Goal: Transaction & Acquisition: Purchase product/service

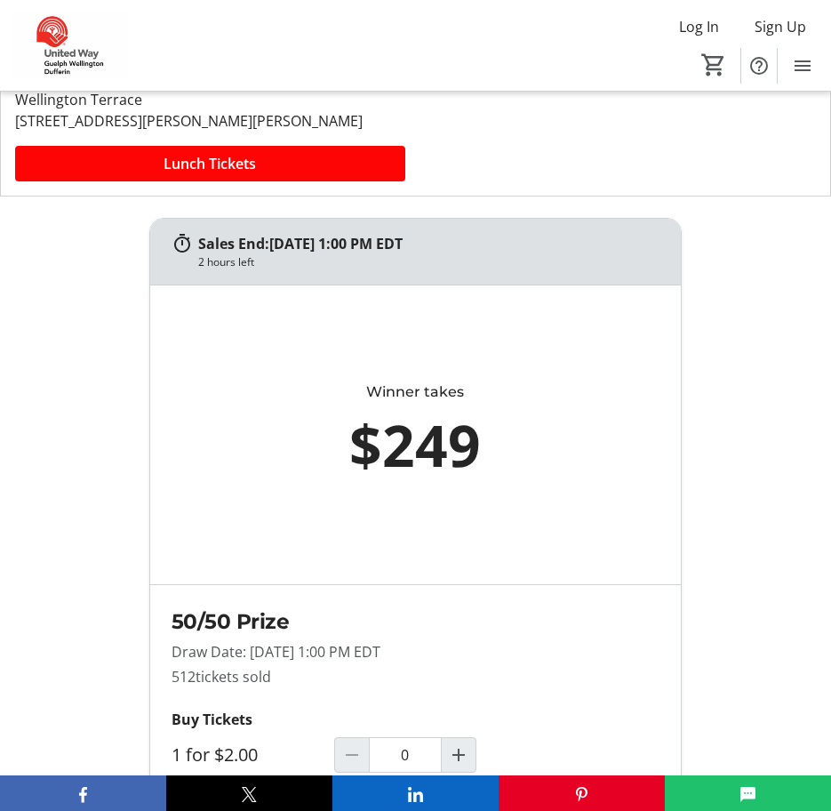
scroll to position [445, 0]
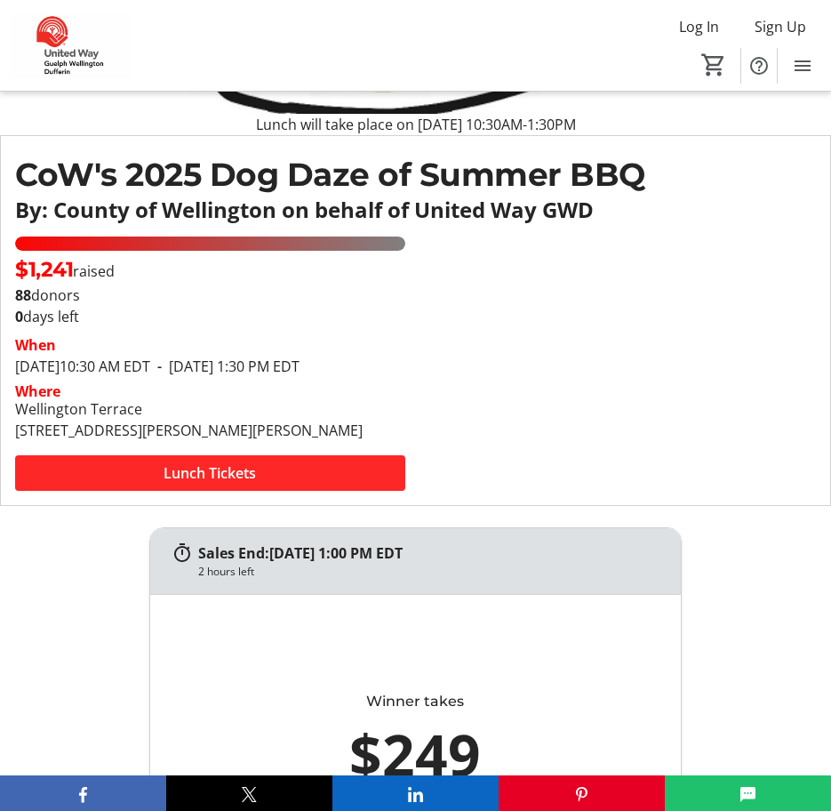
click at [303, 487] on span at bounding box center [210, 473] width 390 height 43
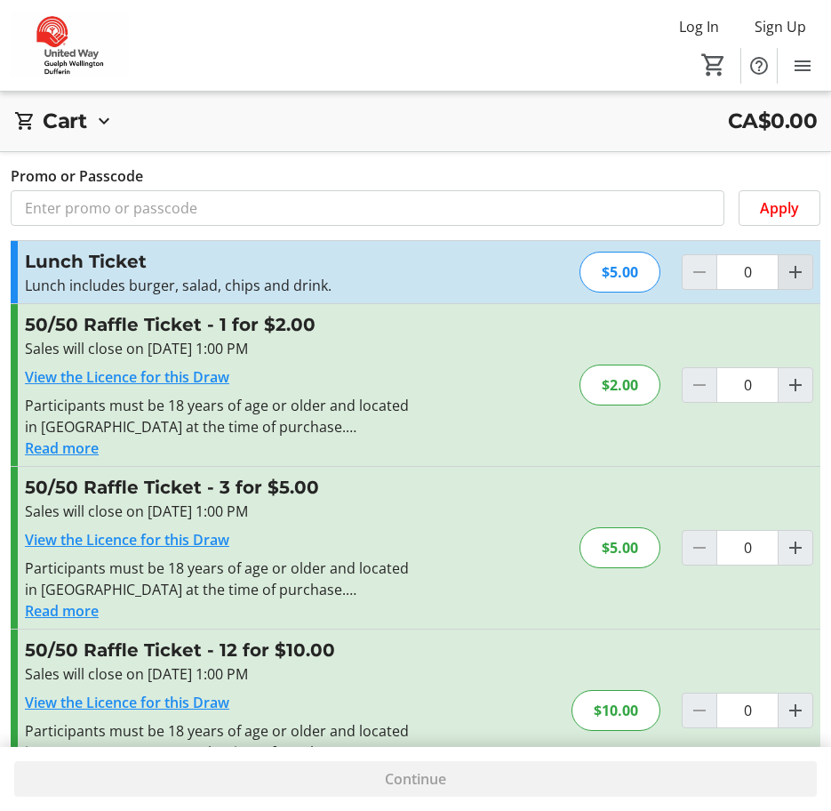
click at [803, 283] on span "Increment by one" at bounding box center [796, 272] width 34 height 34
type input "1"
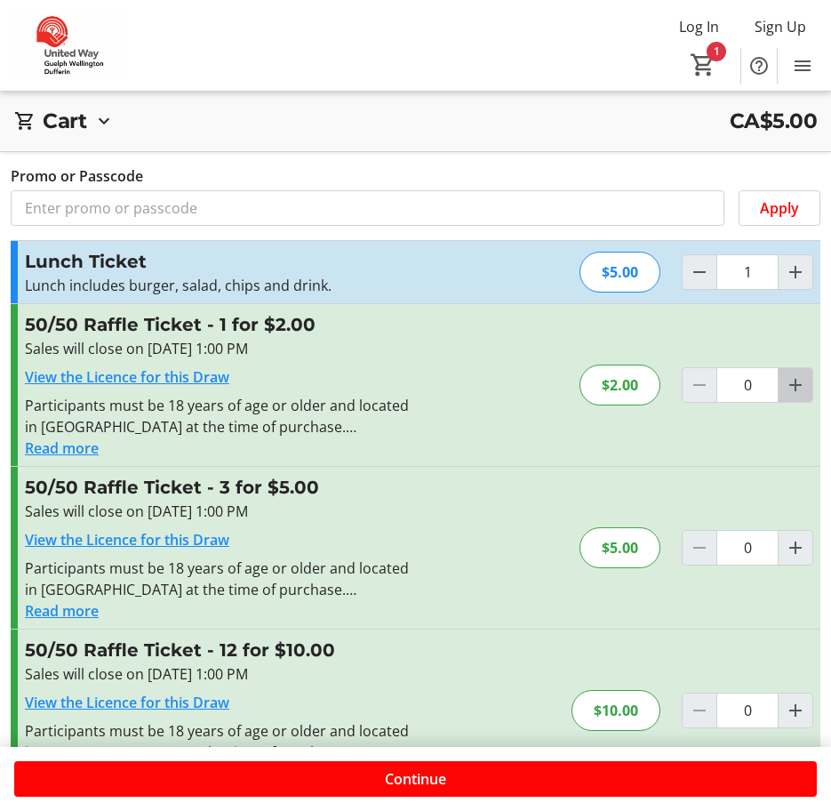
click at [787, 390] on mat-icon "Increment by one" at bounding box center [795, 384] width 21 height 21
click at [698, 390] on mat-icon "Decrement by one" at bounding box center [699, 384] width 21 height 21
type input "0"
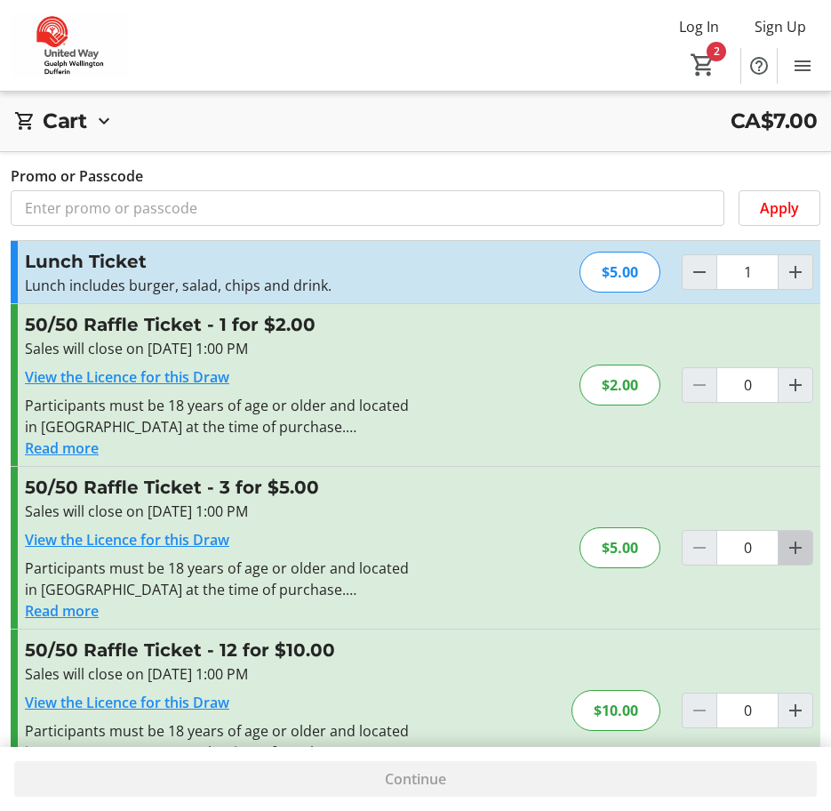
click at [796, 549] on mat-icon "Increment by one" at bounding box center [795, 547] width 21 height 21
type input "1"
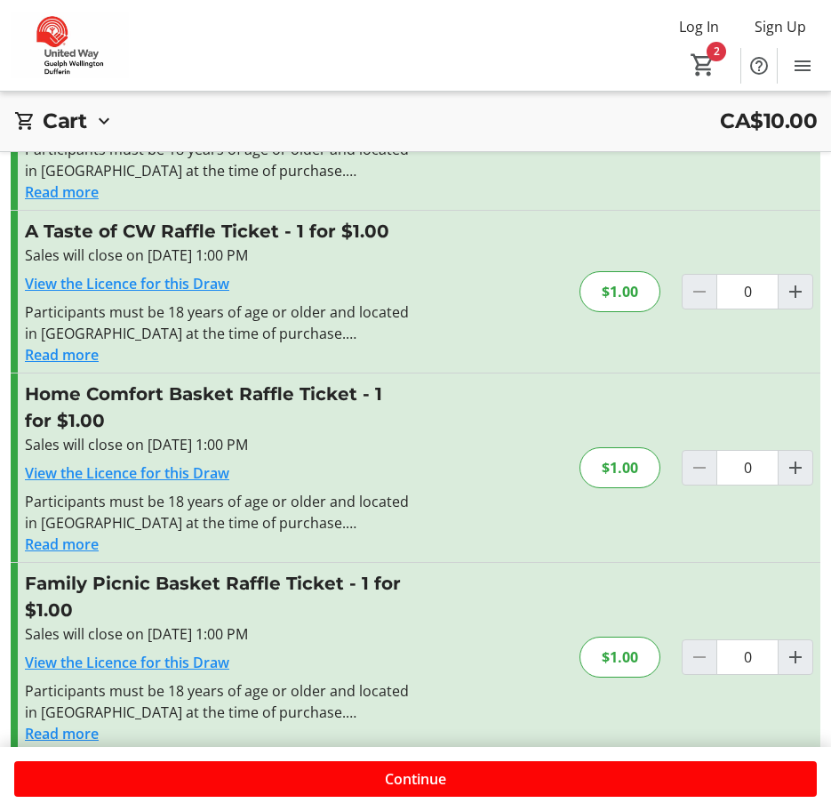
scroll to position [607, 0]
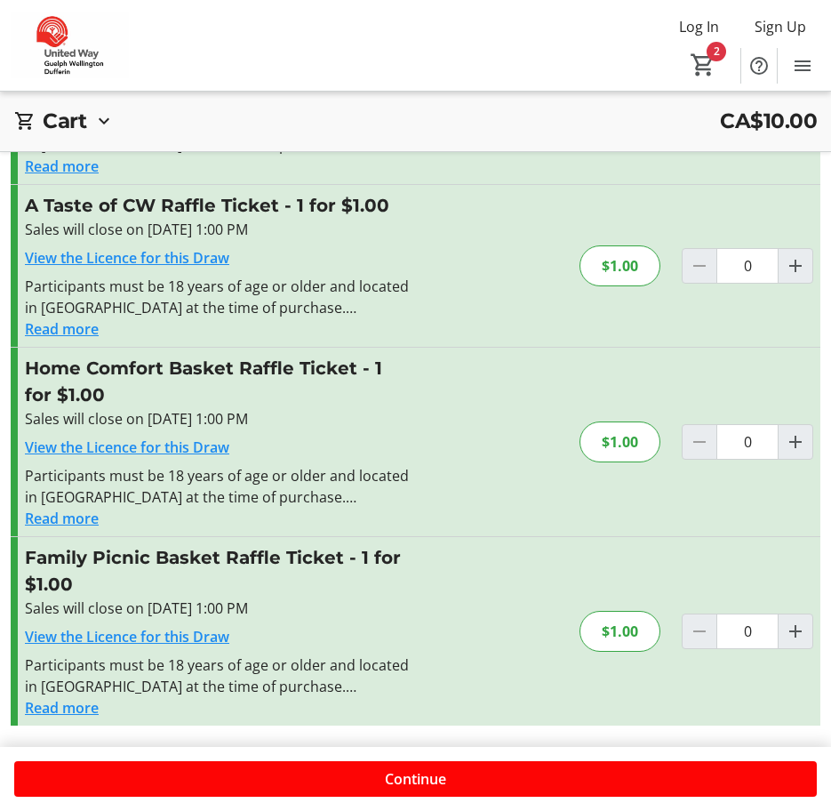
click at [64, 707] on button "Read more" at bounding box center [62, 707] width 74 height 21
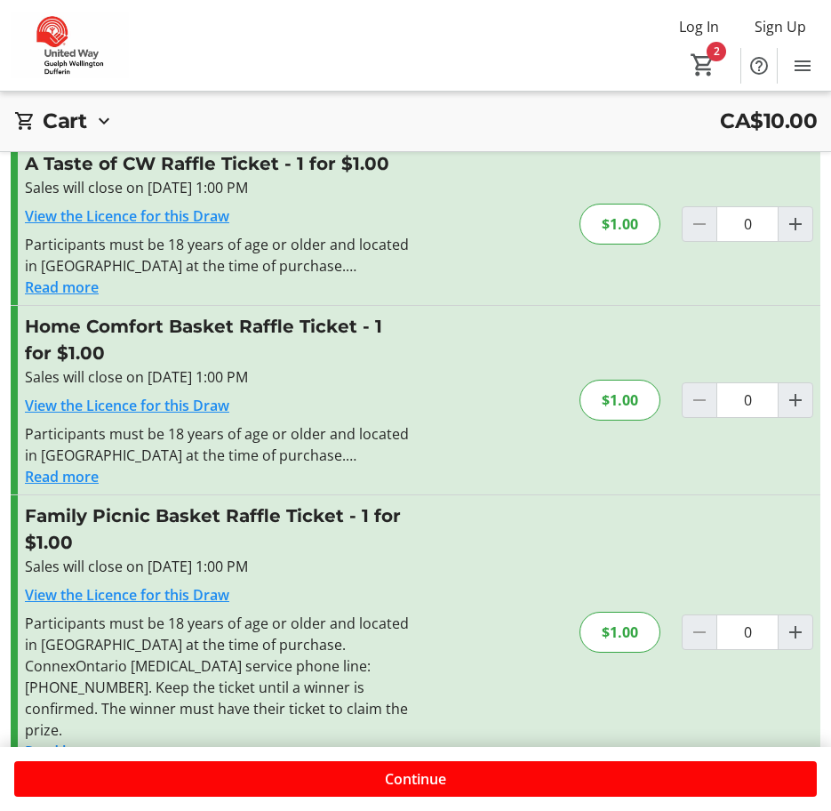
scroll to position [671, 0]
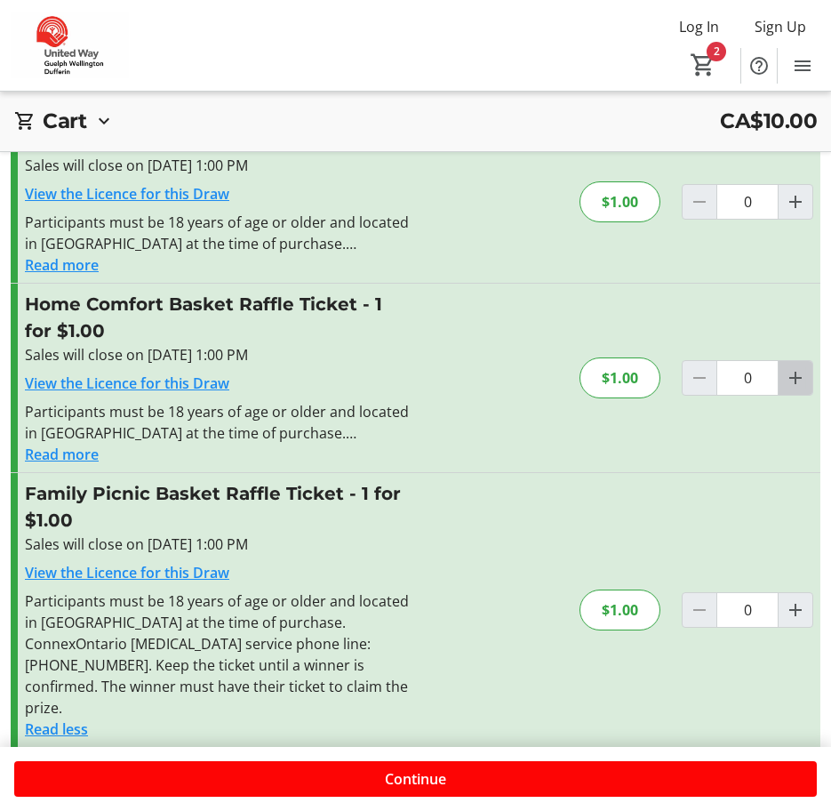
click at [798, 377] on mat-icon "Increment by one" at bounding box center [795, 377] width 21 height 21
type input "3"
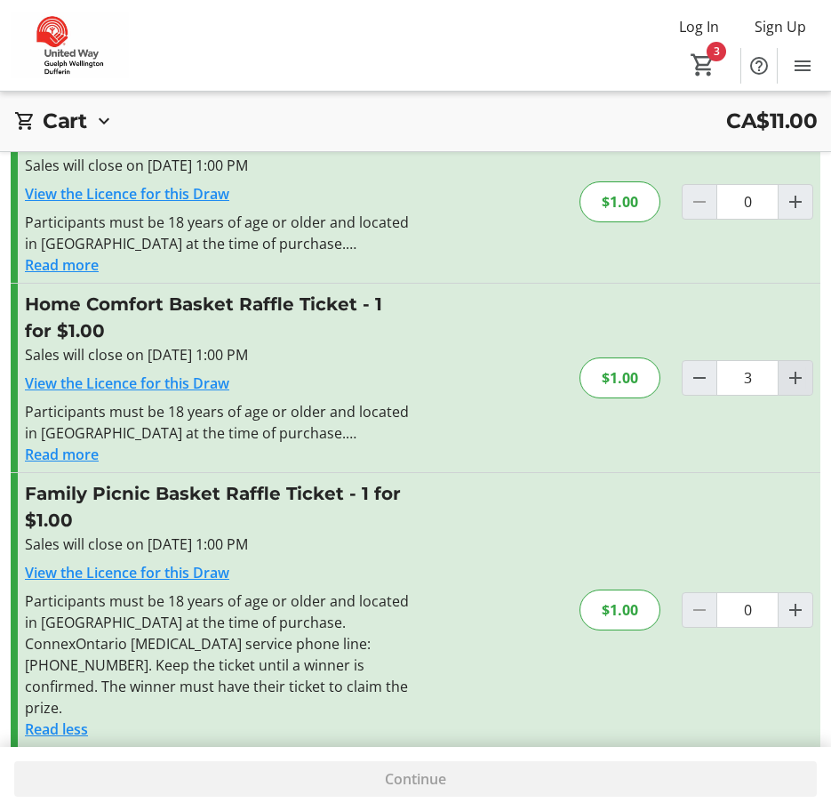
type input "3"
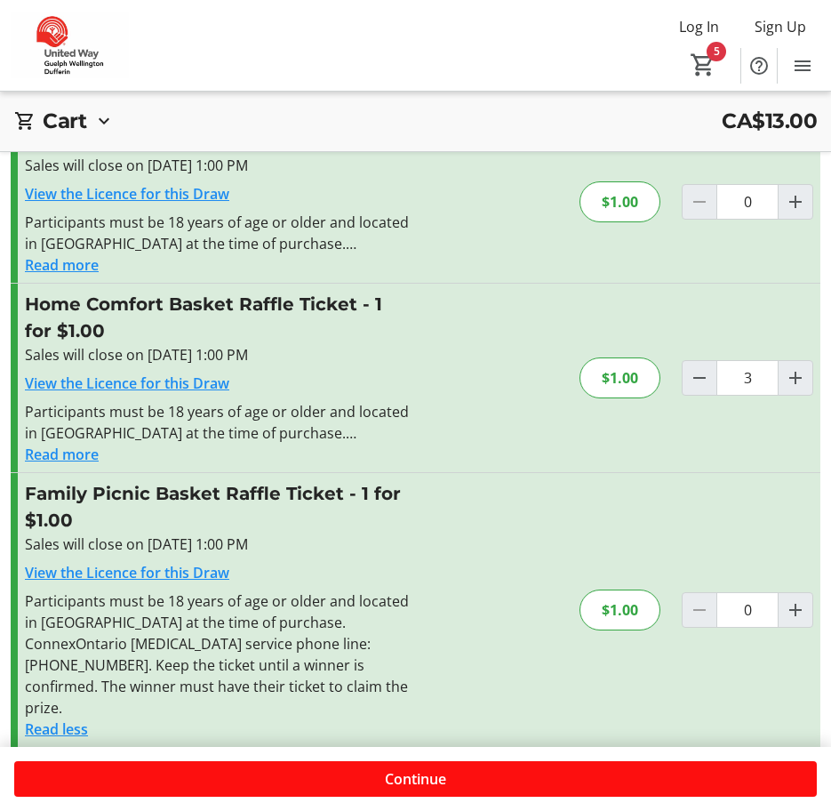
click at [371, 773] on span at bounding box center [415, 778] width 803 height 43
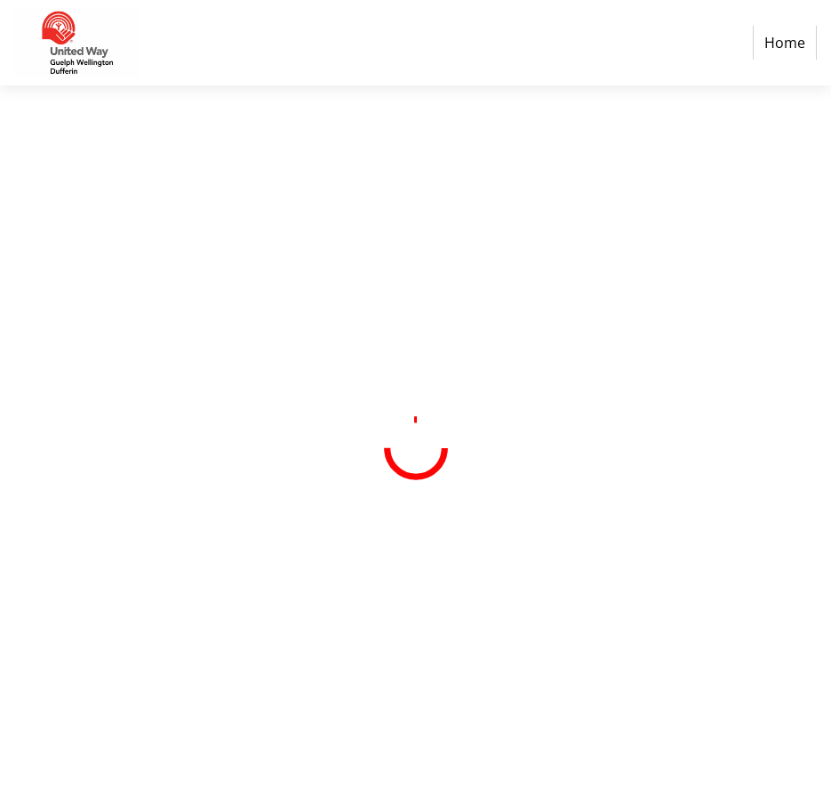
select select "CA"
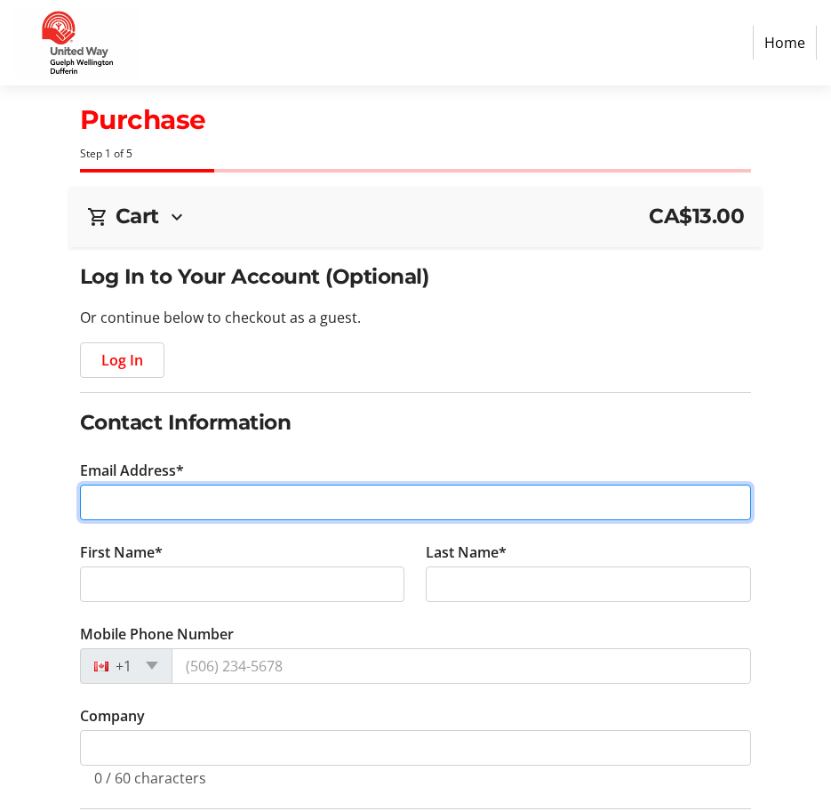
click at [413, 516] on input "Email Address*" at bounding box center [415, 503] width 671 height 36
type input "lysandraq@wellington.ca"
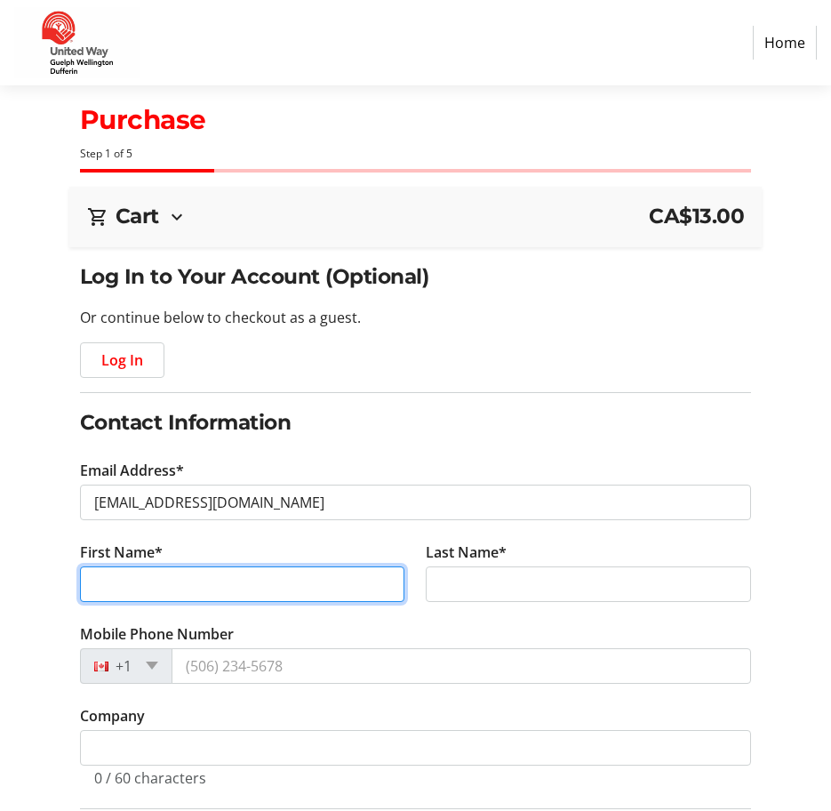
type input "Lysandra"
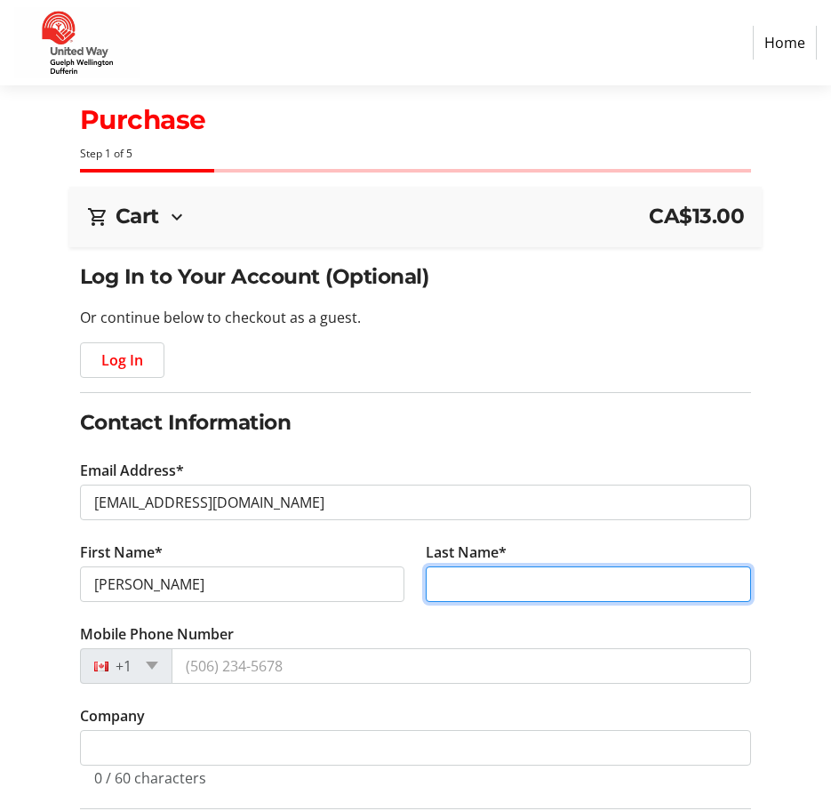
type input "Quilatan"
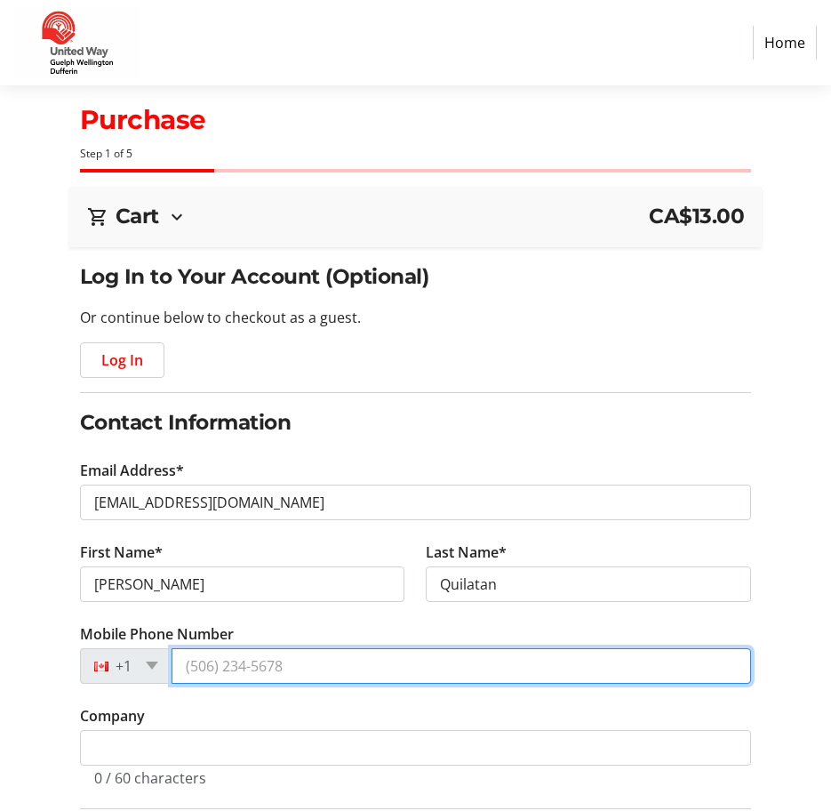
type input "(647) 632-2781"
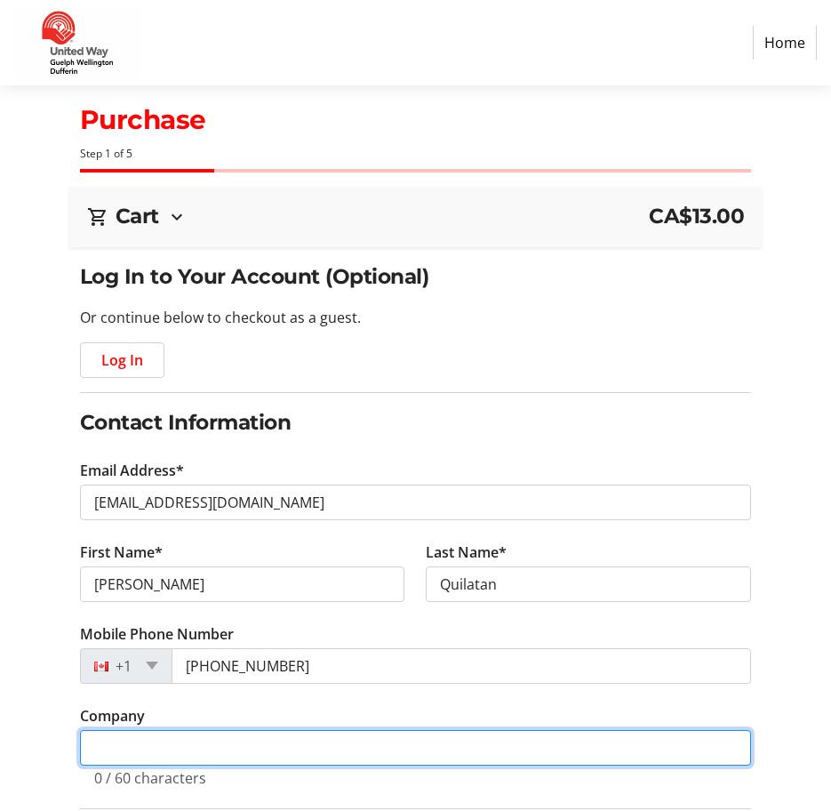
type input "County of Wellington"
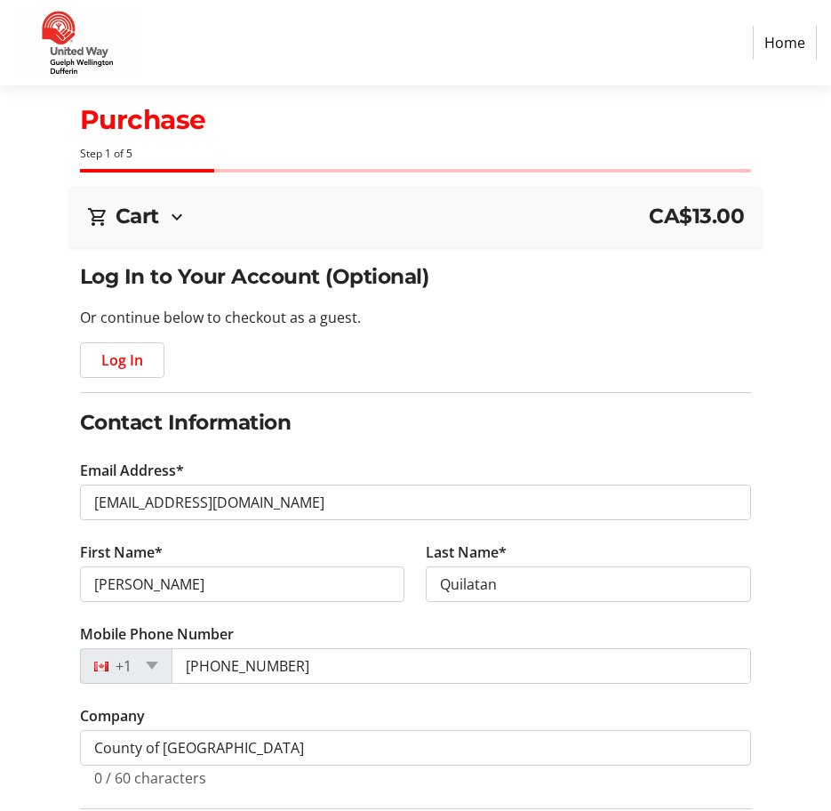
type input "6990 Amour Terrace"
type input "Mississauga"
select select "ON"
type input "L5W 1G5"
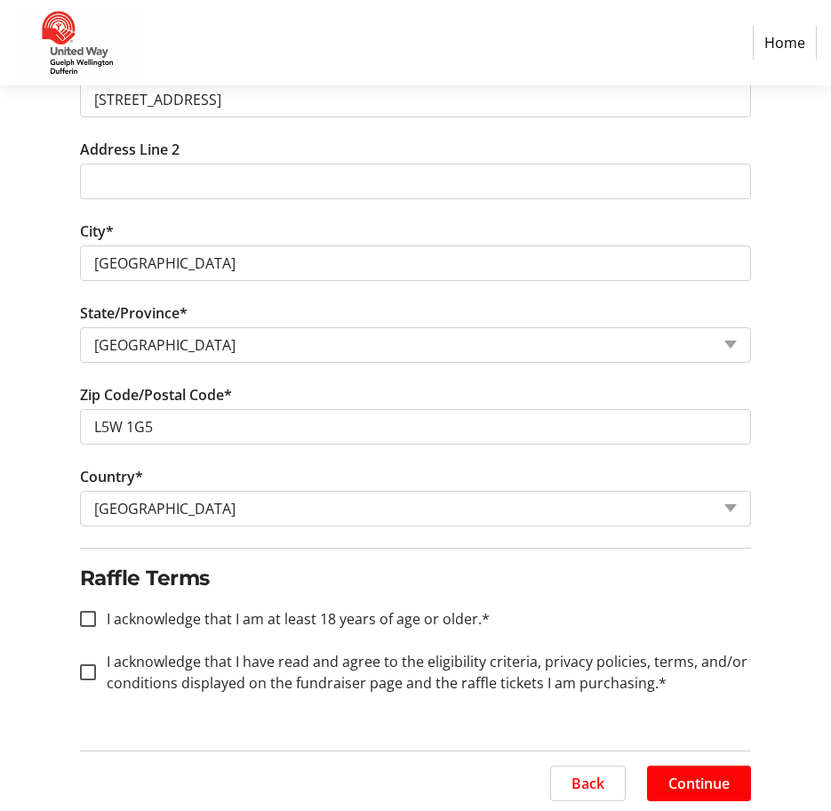
scroll to position [805, 0]
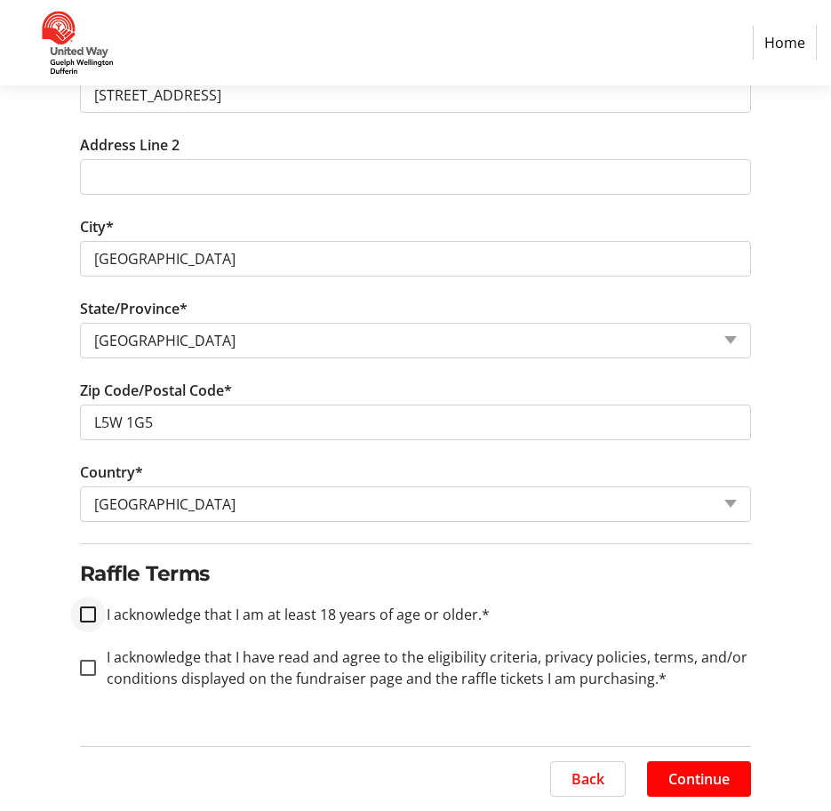
click at [100, 620] on div at bounding box center [88, 614] width 43 height 43
checkbox input "true"
click at [90, 678] on div at bounding box center [88, 667] width 43 height 43
checkbox input "true"
click at [669, 763] on span at bounding box center [699, 778] width 104 height 43
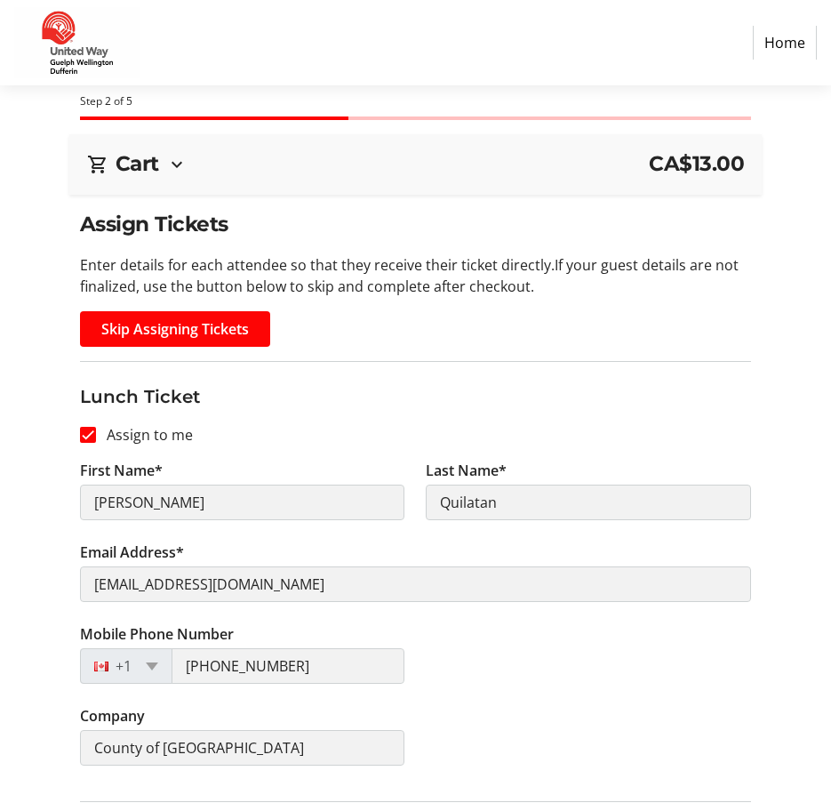
scroll to position [108, 0]
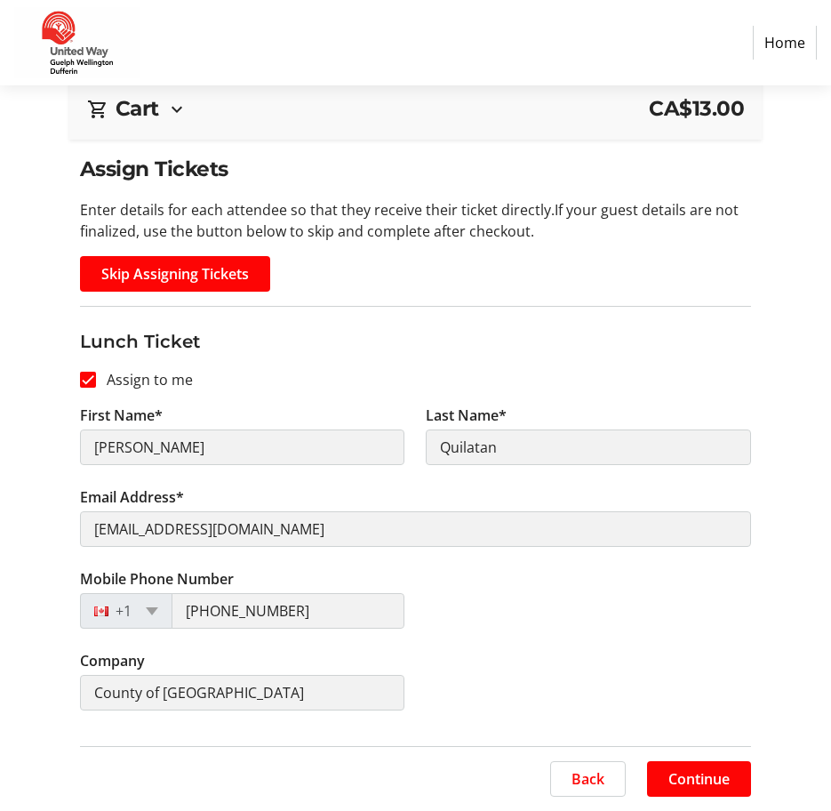
click at [704, 771] on button "Continue" at bounding box center [699, 779] width 104 height 36
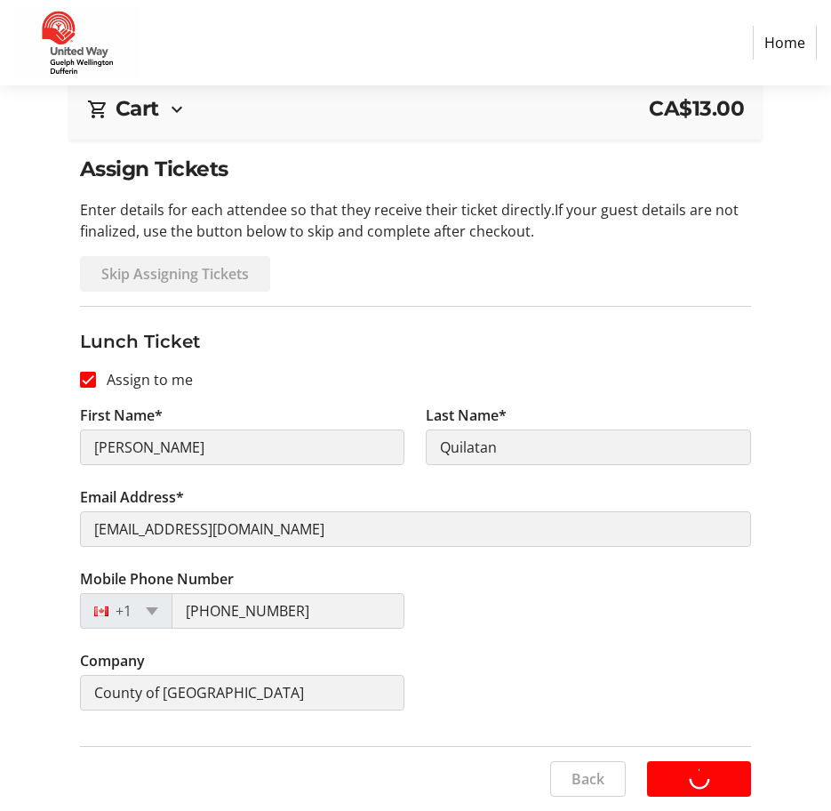
scroll to position [0, 0]
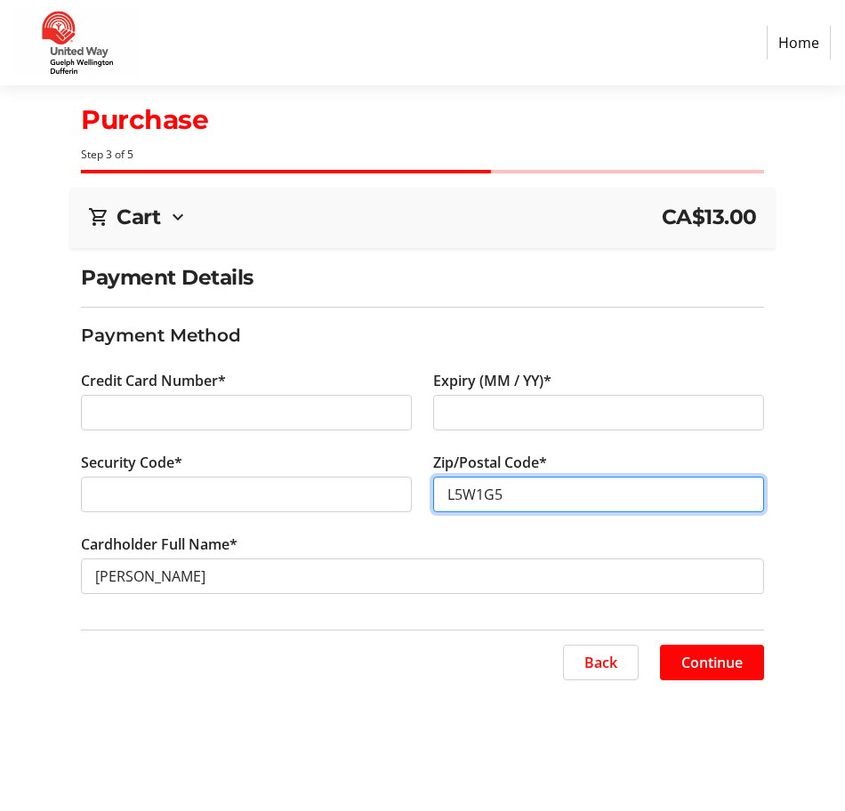
type input "L5W1G5"
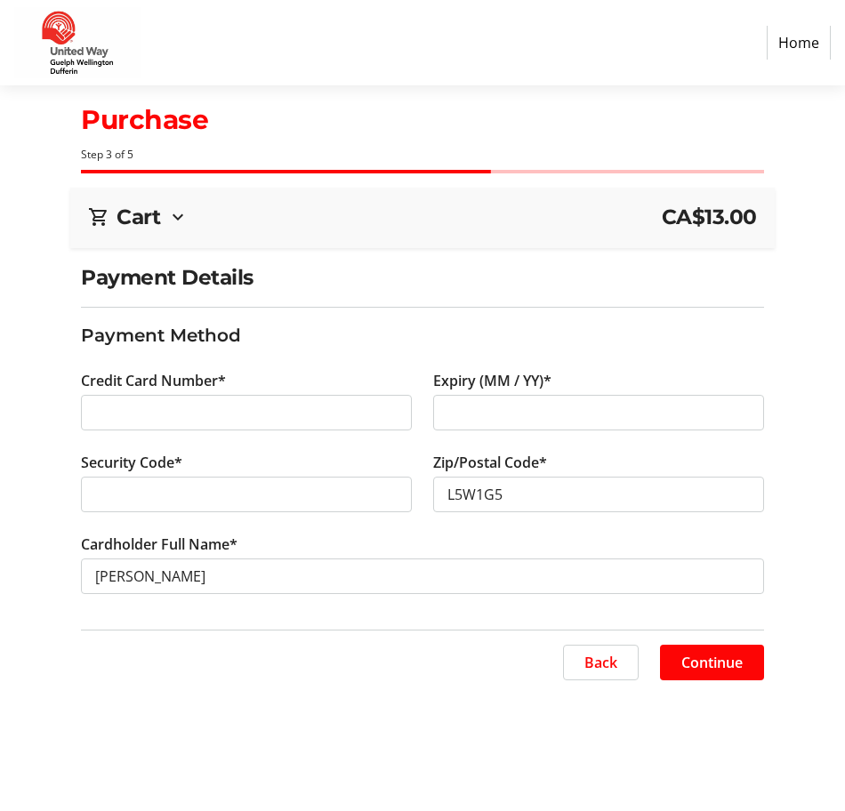
click at [484, 661] on div "Back Continue" at bounding box center [422, 663] width 683 height 36
click at [727, 655] on span "Continue" at bounding box center [711, 662] width 61 height 21
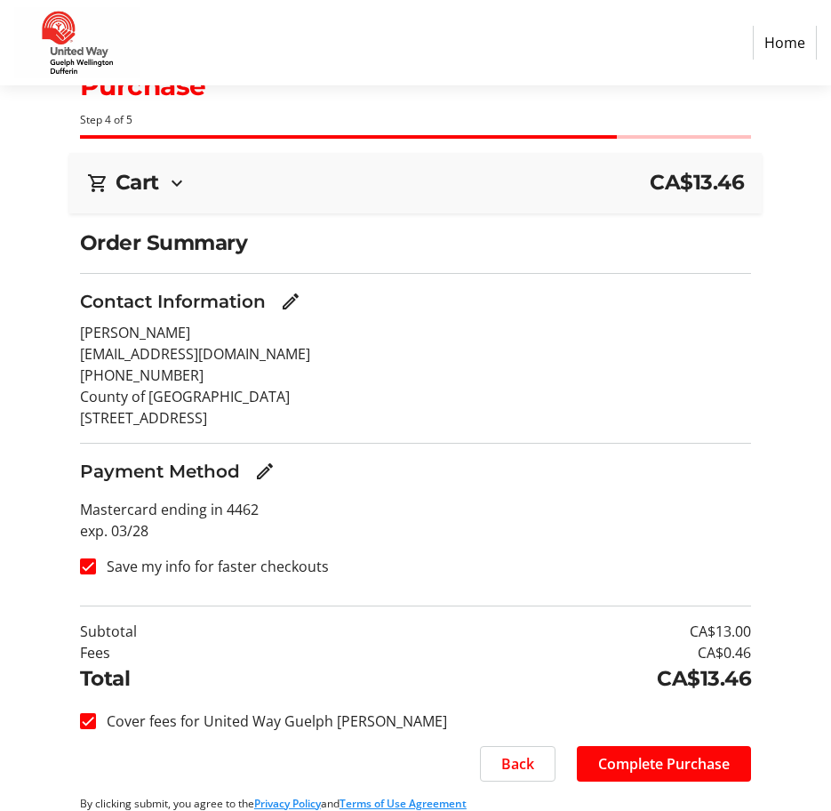
scroll to position [49, 0]
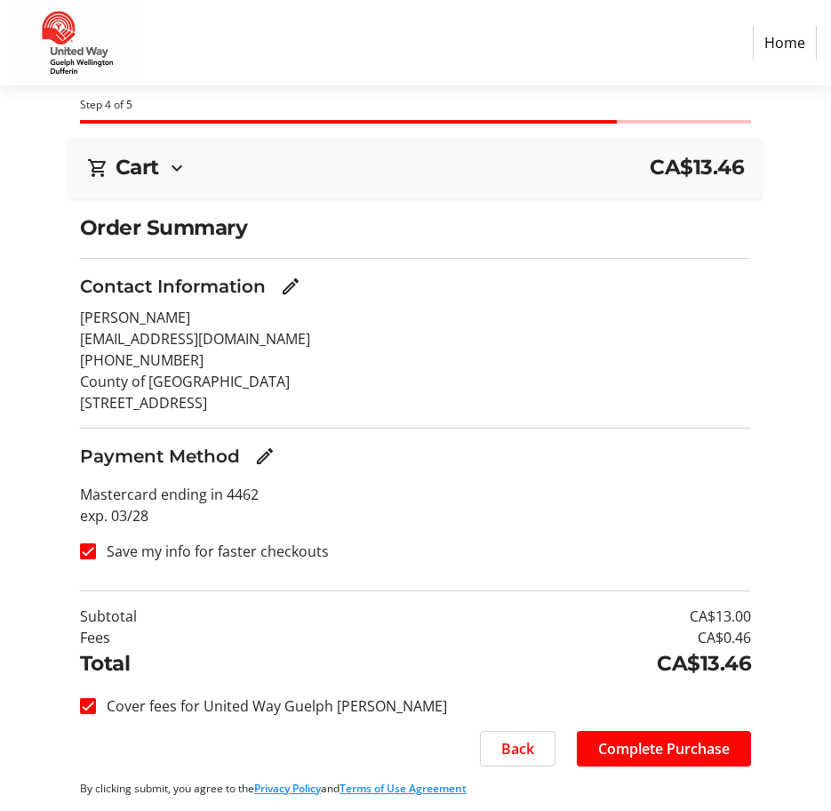
click at [304, 555] on label "Save my info for faster checkouts" at bounding box center [212, 551] width 233 height 21
click at [96, 555] on input "Save my info for faster checkouts" at bounding box center [88, 551] width 16 height 16
checkbox input "false"
click at [337, 747] on div "Back Complete Purchase" at bounding box center [415, 749] width 671 height 36
click at [644, 752] on span "Complete Purchase" at bounding box center [664, 748] width 132 height 21
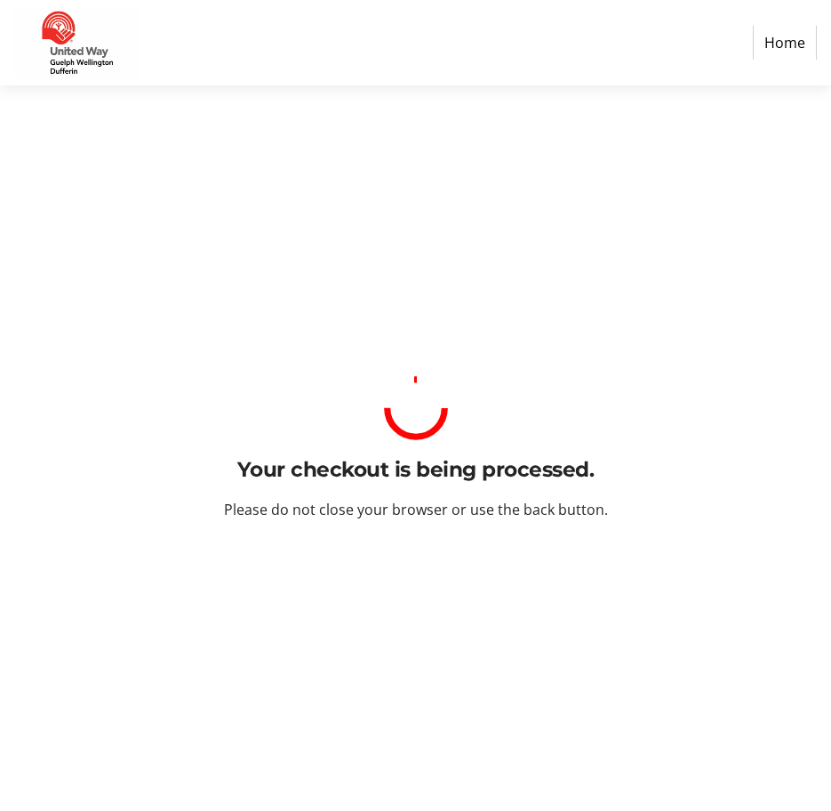
scroll to position [0, 0]
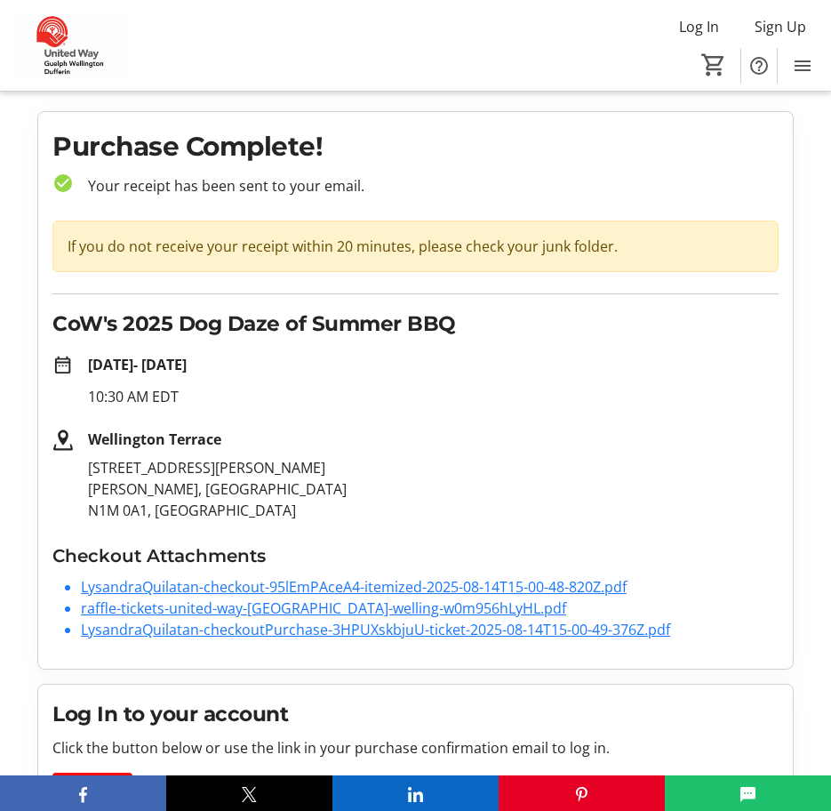
click at [124, 470] on p "474 Charles Allan Way Fergus, ON N1M 0A1, CA" at bounding box center [433, 489] width 691 height 64
copy p "474 Charles Allan Way"
click at [458, 504] on p "474 Charles Allan Way Fergus, ON N1M 0A1, CA" at bounding box center [433, 489] width 691 height 64
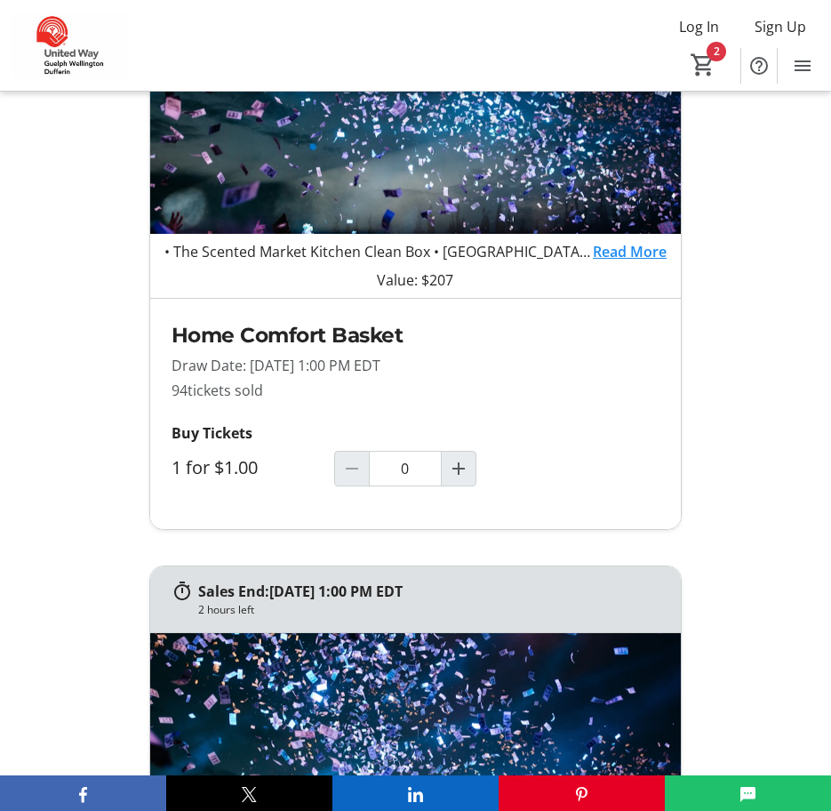
scroll to position [2489, 0]
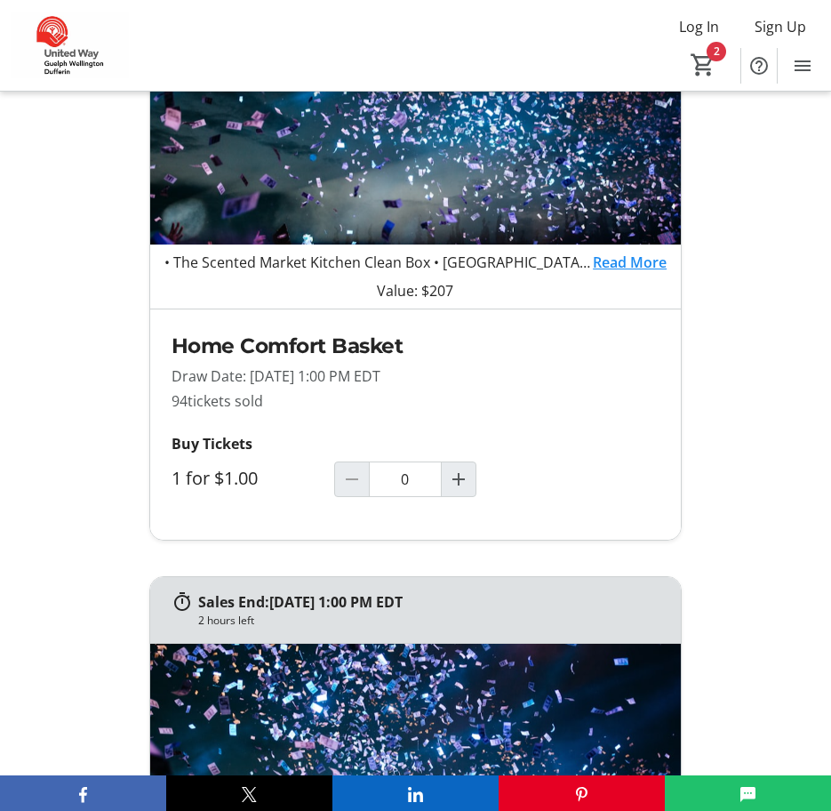
click at [649, 273] on link "Read More" at bounding box center [630, 262] width 74 height 21
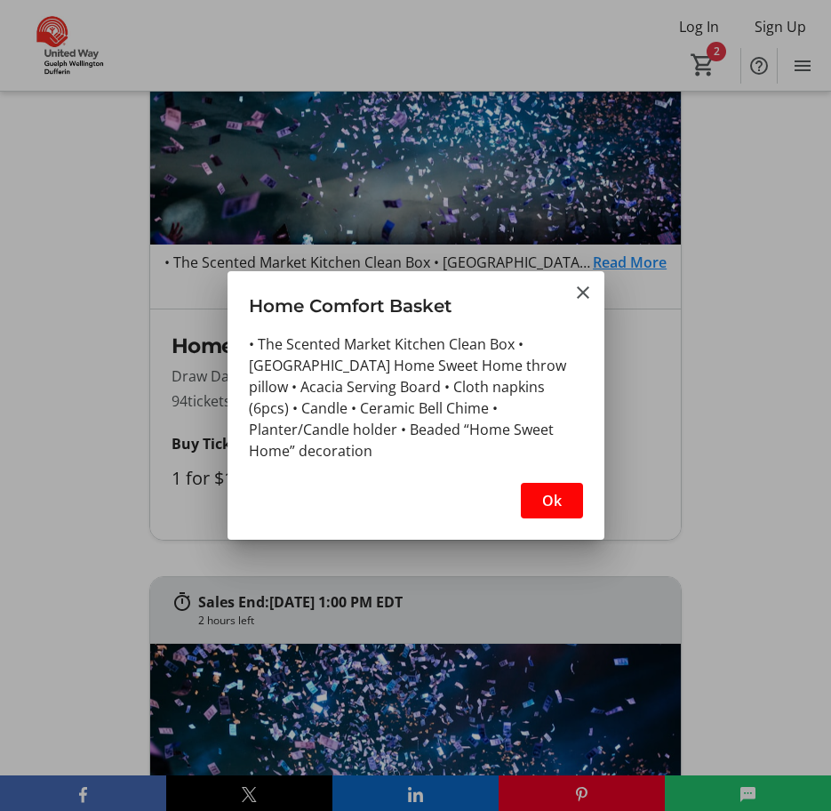
scroll to position [0, 0]
click at [541, 491] on span "button" at bounding box center [552, 500] width 62 height 43
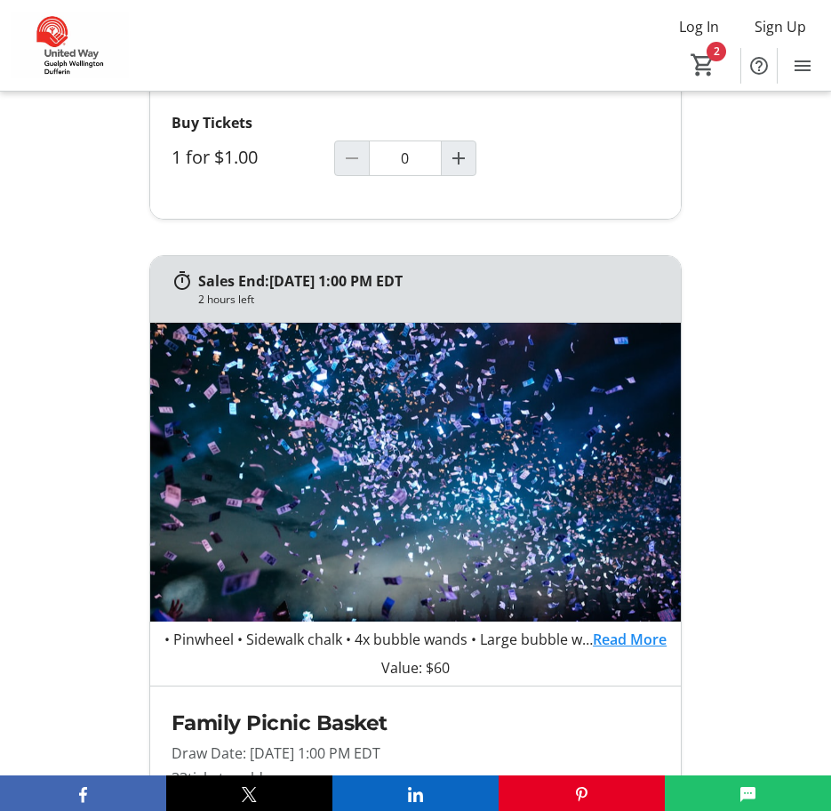
scroll to position [3200, 0]
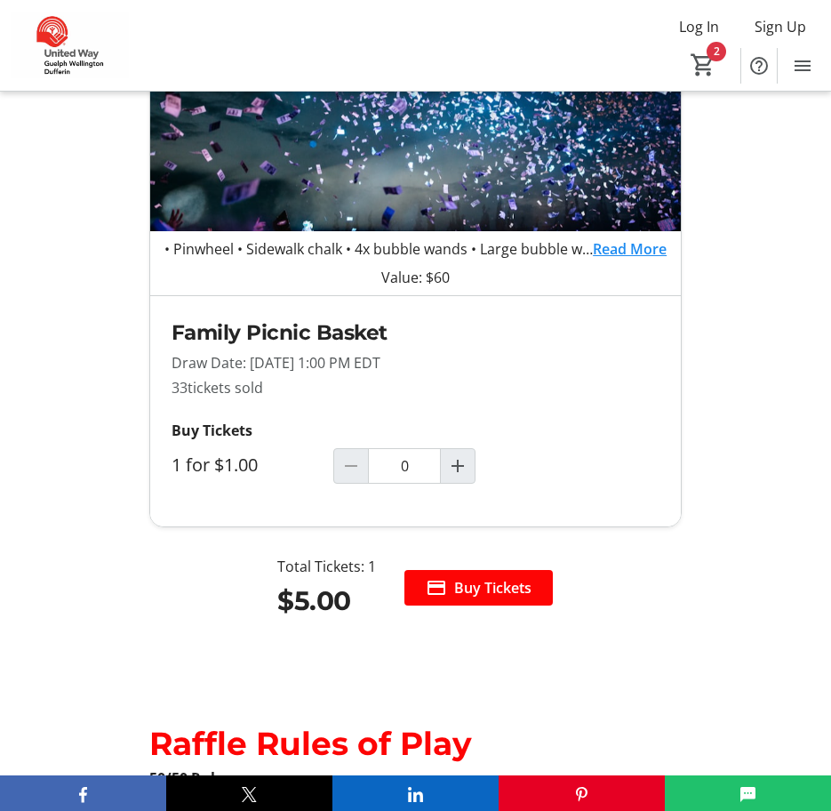
click at [629, 260] on link "Read More" at bounding box center [630, 248] width 74 height 21
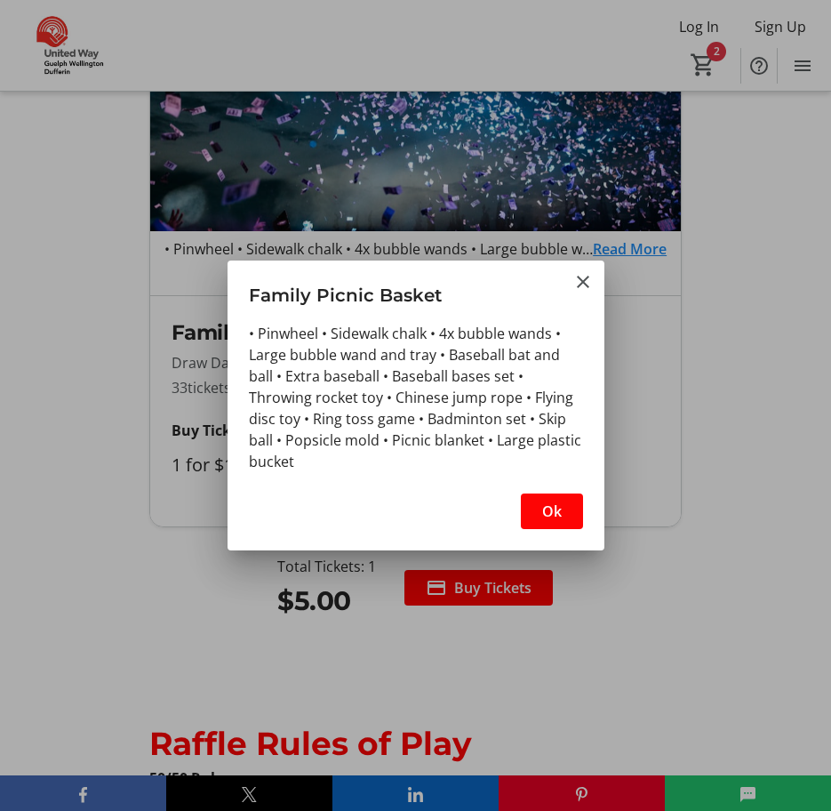
scroll to position [0, 0]
click at [561, 508] on span "Ok" at bounding box center [552, 511] width 20 height 21
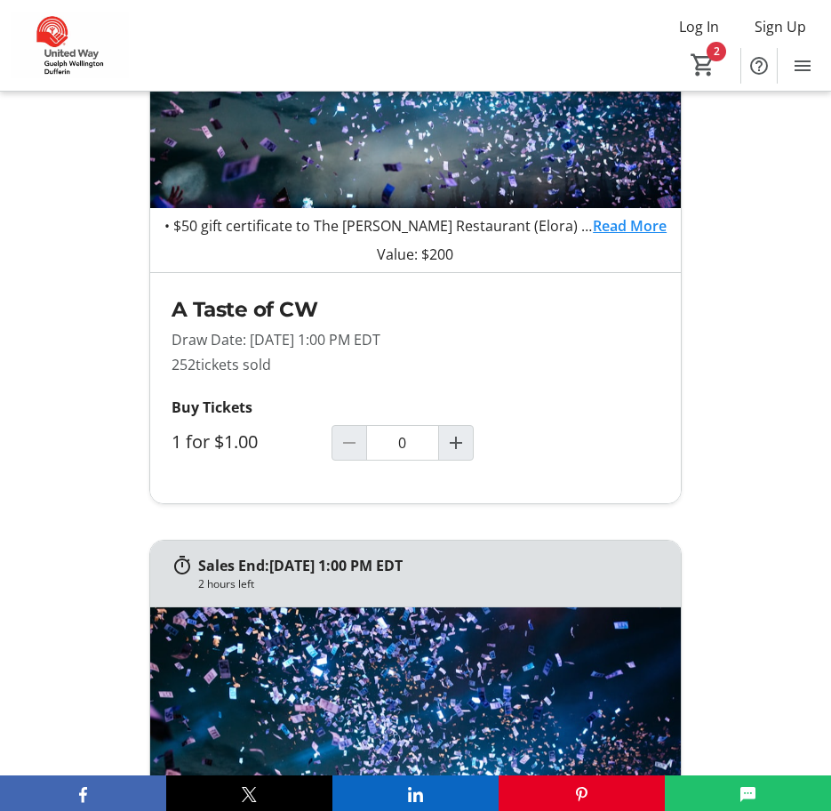
scroll to position [1778, 0]
